Goal: Transaction & Acquisition: Purchase product/service

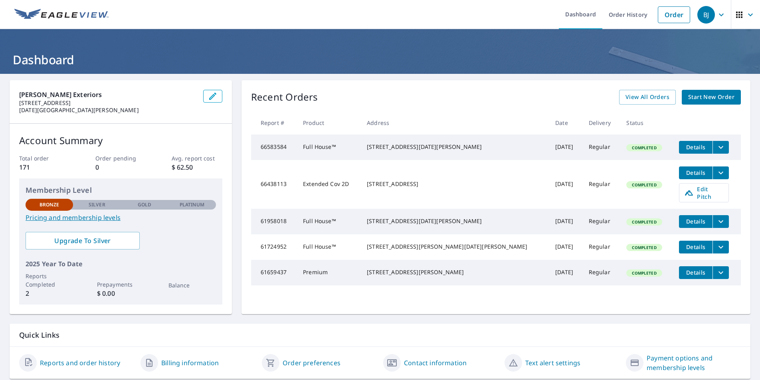
click at [292, 14] on ul "Dashboard Order History Order" at bounding box center [403, 14] width 581 height 29
click at [270, 24] on ul "Dashboard Order History Order" at bounding box center [403, 14] width 581 height 29
click at [659, 18] on link "Order" at bounding box center [674, 14] width 32 height 17
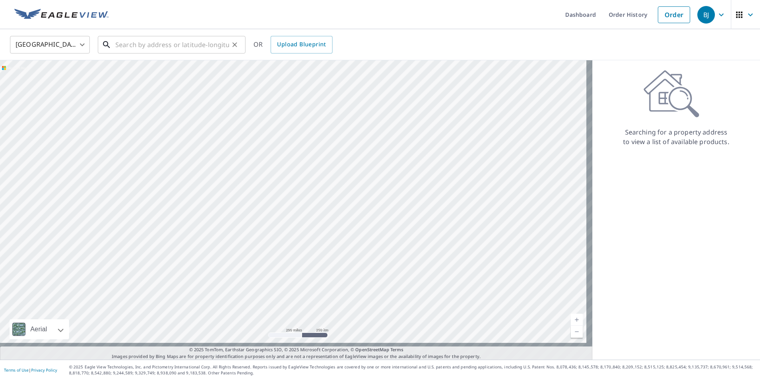
click at [167, 48] on input "text" at bounding box center [172, 45] width 114 height 22
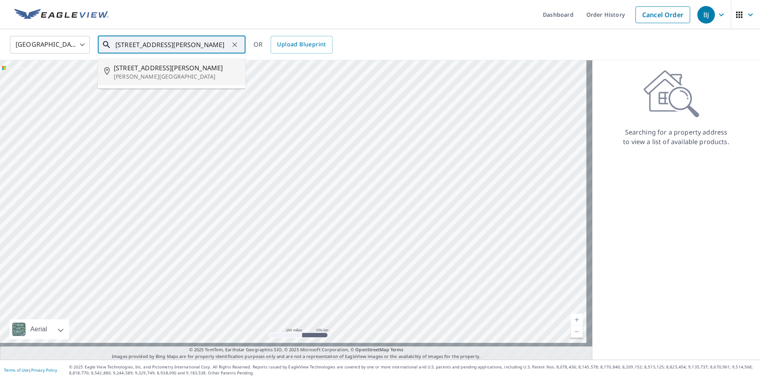
click at [168, 69] on span "[STREET_ADDRESS][PERSON_NAME]" at bounding box center [176, 68] width 125 height 10
type input "[STREET_ADDRESS][PERSON_NAME][PERSON_NAME]"
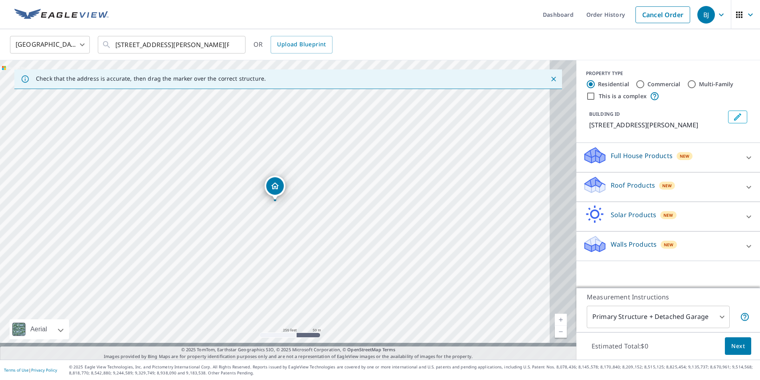
click at [555, 326] on link "Current Level 17, Zoom Out" at bounding box center [561, 332] width 12 height 12
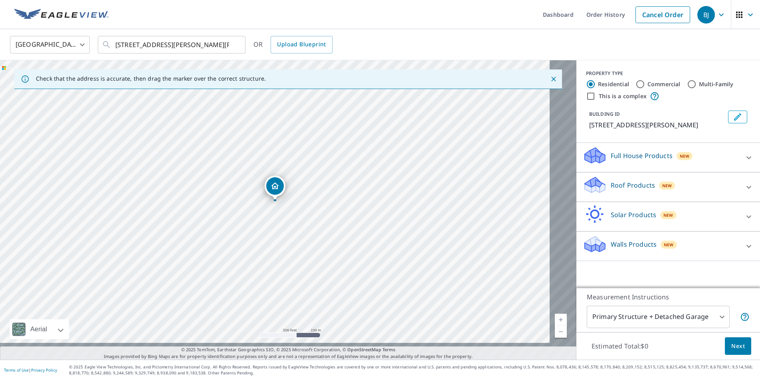
click at [555, 326] on link "Current Level 16, Zoom Out" at bounding box center [561, 332] width 12 height 12
click at [555, 326] on link "Current Level 15, Zoom Out" at bounding box center [561, 332] width 12 height 12
click at [555, 326] on link "Current Level 14, Zoom Out" at bounding box center [561, 332] width 12 height 12
click at [555, 326] on link "Current Level 13, Zoom Out" at bounding box center [561, 332] width 12 height 12
drag, startPoint x: 319, startPoint y: 204, endPoint x: 312, endPoint y: 209, distance: 9.1
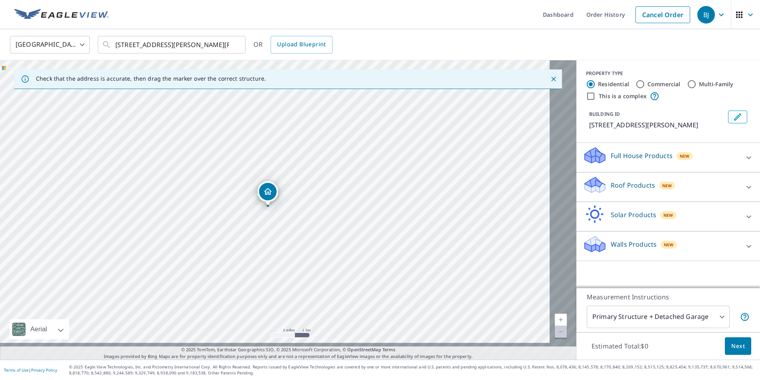
click at [312, 209] on div "[STREET_ADDRESS][PERSON_NAME][PERSON_NAME]" at bounding box center [288, 209] width 576 height 299
click at [555, 314] on link "Current Level 12, Zoom In" at bounding box center [561, 320] width 12 height 12
click at [555, 314] on link "Current Level 13, Zoom In" at bounding box center [561, 320] width 12 height 12
click at [555, 314] on link "Current Level 14, Zoom In" at bounding box center [561, 320] width 12 height 12
drag, startPoint x: 262, startPoint y: 202, endPoint x: 340, endPoint y: 127, distance: 108.1
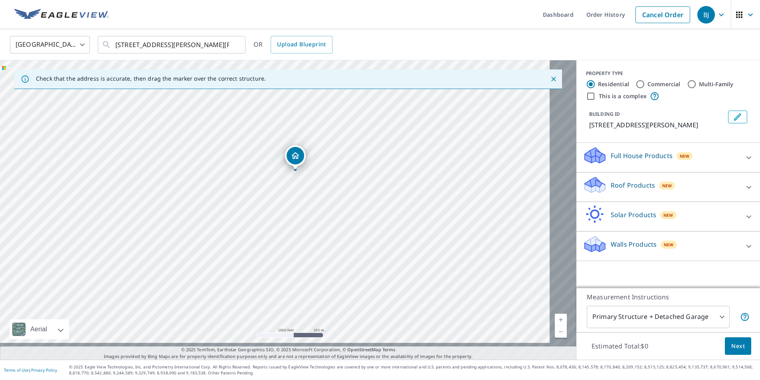
click at [340, 127] on div "[STREET_ADDRESS][PERSON_NAME][PERSON_NAME]" at bounding box center [288, 209] width 576 height 299
click at [555, 314] on link "Current Level 15, Zoom In" at bounding box center [561, 320] width 12 height 12
click at [555, 314] on link "Current Level 16, Zoom In" at bounding box center [561, 320] width 12 height 12
drag, startPoint x: 401, startPoint y: 139, endPoint x: 340, endPoint y: 269, distance: 144.2
click at [340, 269] on div "[STREET_ADDRESS][PERSON_NAME][PERSON_NAME]" at bounding box center [288, 209] width 576 height 299
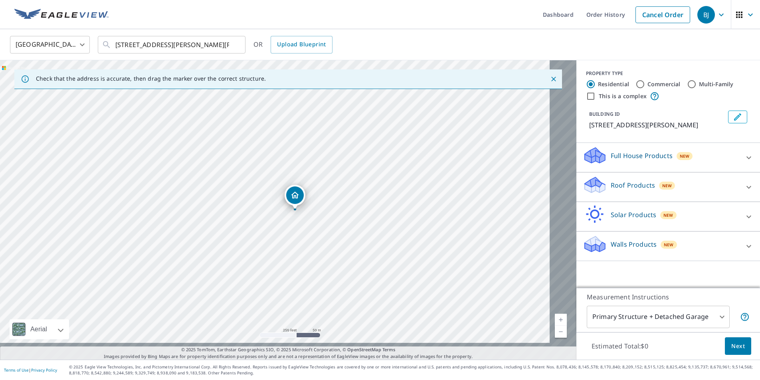
click at [555, 314] on link "Current Level 17, Zoom In" at bounding box center [561, 320] width 12 height 12
click at [555, 314] on link "Current Level 18, Zoom In" at bounding box center [561, 320] width 12 height 12
drag, startPoint x: 425, startPoint y: 223, endPoint x: 351, endPoint y: 192, distance: 80.9
click at [351, 192] on div "[STREET_ADDRESS][PERSON_NAME][PERSON_NAME]" at bounding box center [288, 209] width 576 height 299
click at [555, 314] on link "Current Level 19, Zoom In" at bounding box center [561, 320] width 12 height 12
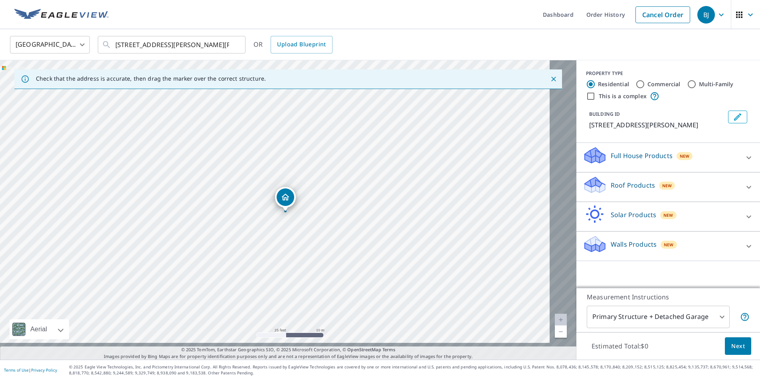
scroll to position [14, 0]
click at [744, 185] on icon at bounding box center [749, 187] width 10 height 10
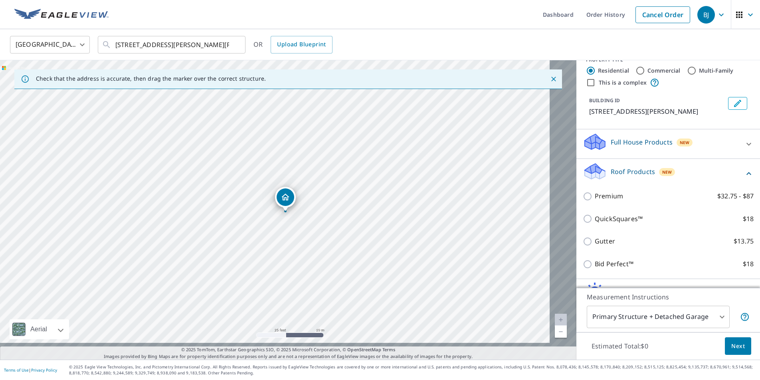
scroll to position [25, 0]
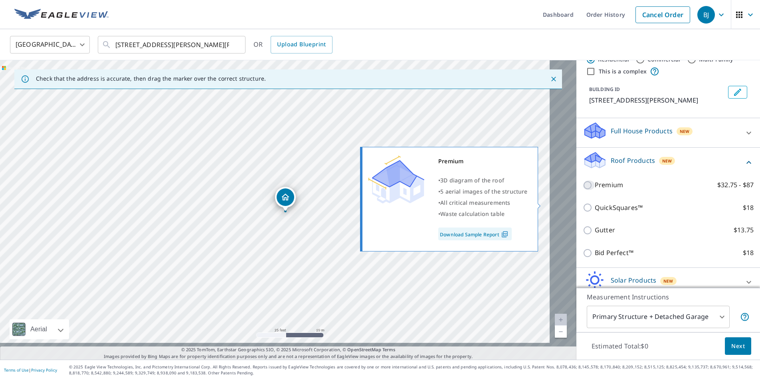
click at [583, 190] on input "Premium $32.75 - $87" at bounding box center [589, 185] width 12 height 10
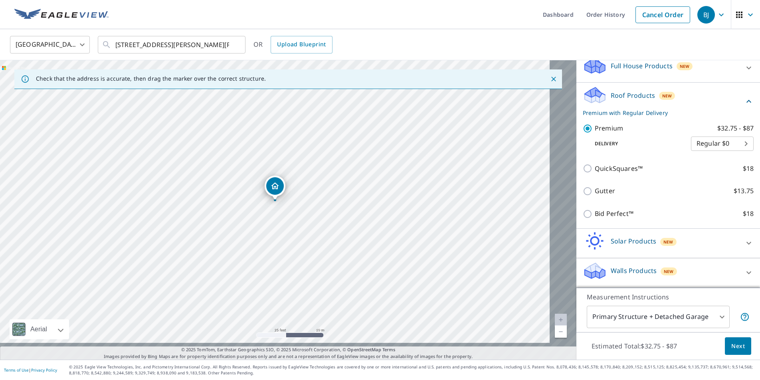
scroll to position [142, 0]
click at [714, 111] on body "[PERSON_NAME] [PERSON_NAME] Dashboard Order History Cancel Order BJ [GEOGRAPHIC…" at bounding box center [380, 190] width 760 height 380
click at [626, 114] on div at bounding box center [380, 190] width 760 height 380
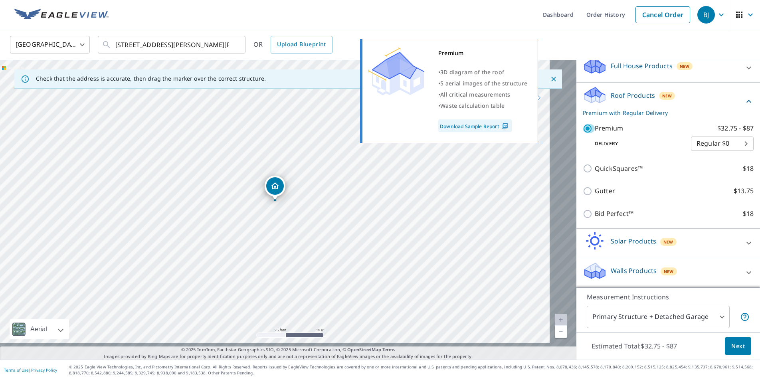
click at [583, 124] on input "Premium $32.75 - $87" at bounding box center [589, 129] width 12 height 10
checkbox input "false"
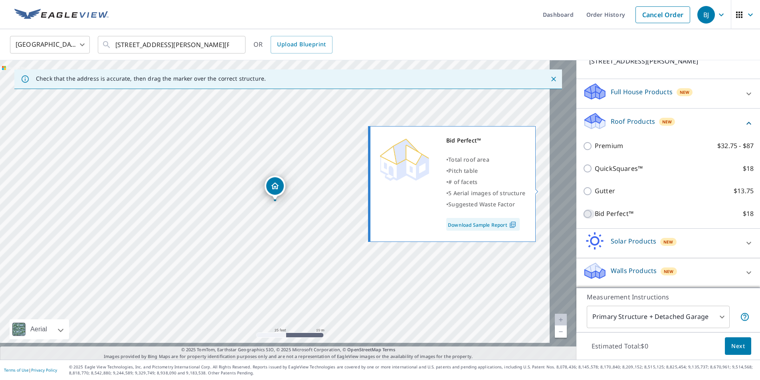
click at [583, 209] on input "Bid Perfect™ $18" at bounding box center [589, 214] width 12 height 10
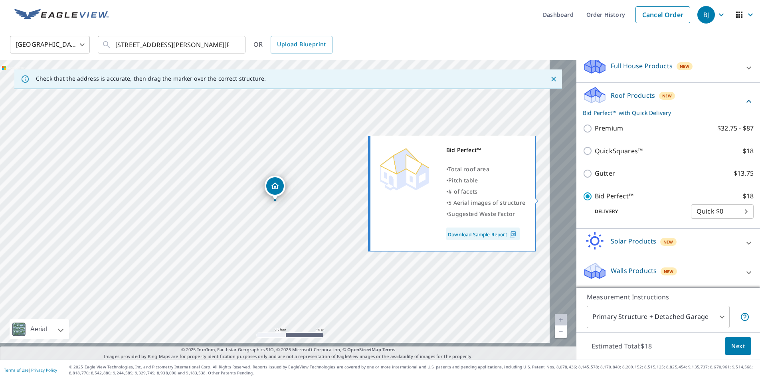
click at [583, 197] on input "Bid Perfect™ $18" at bounding box center [589, 197] width 12 height 10
checkbox input "false"
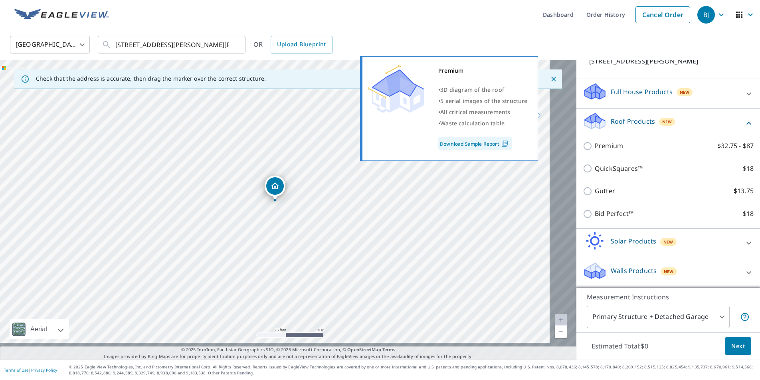
click at [583, 141] on input "Premium $32.75 - $87" at bounding box center [589, 146] width 12 height 10
checkbox input "true"
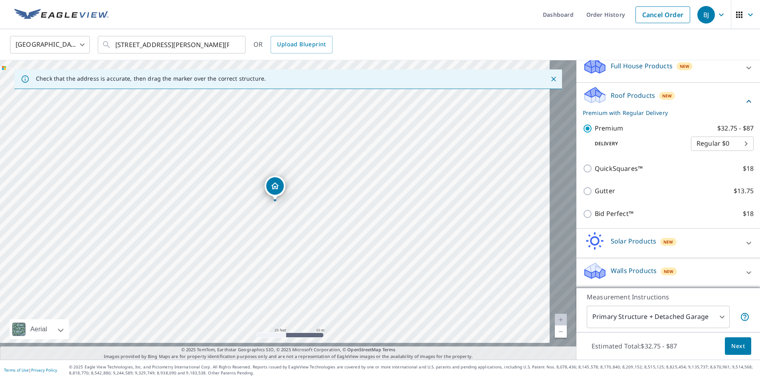
scroll to position [142, 0]
click at [731, 341] on span "Next" at bounding box center [738, 346] width 14 height 10
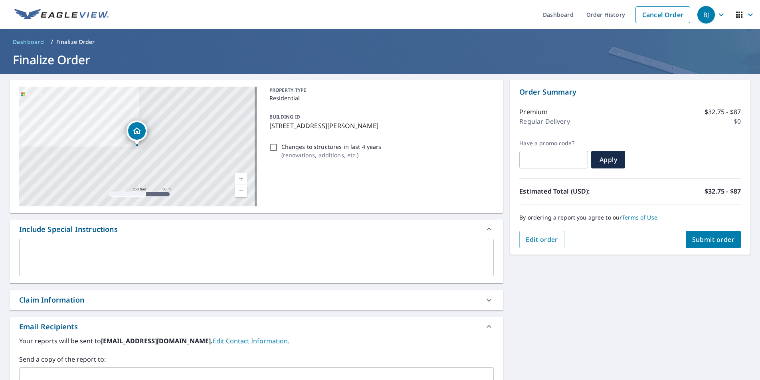
click at [707, 240] on span "Submit order" at bounding box center [713, 239] width 43 height 9
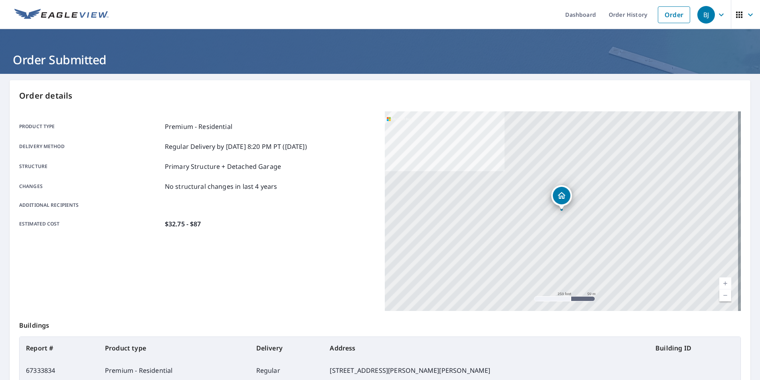
click at [222, 12] on ul "Dashboard Order History Order" at bounding box center [403, 14] width 581 height 29
click at [745, 15] on icon "button" at bounding box center [750, 15] width 10 height 10
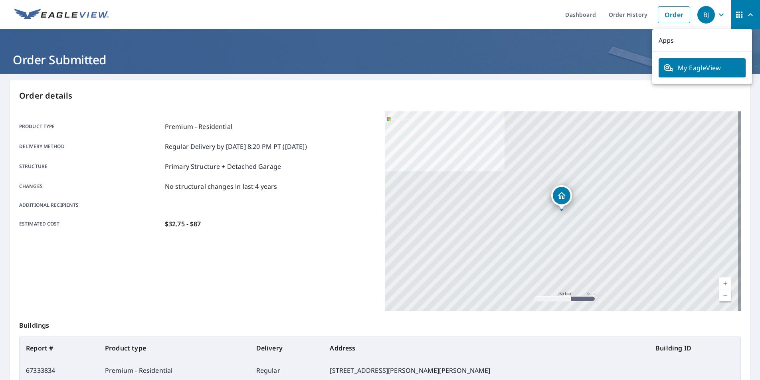
click at [716, 10] on icon "button" at bounding box center [721, 15] width 10 height 10
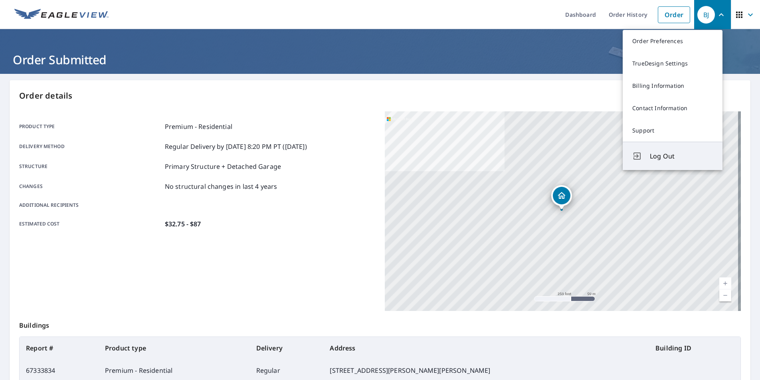
click at [662, 161] on span "Log Out" at bounding box center [681, 156] width 63 height 10
